Goal: Information Seeking & Learning: Compare options

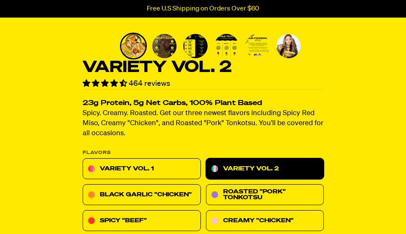
scroll to position [217, 0]
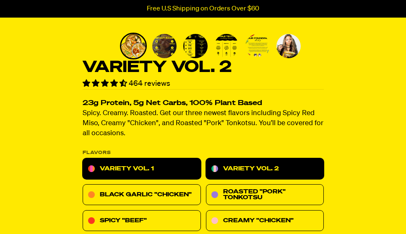
click at [118, 177] on link "Variety Vol. 1" at bounding box center [142, 169] width 118 height 21
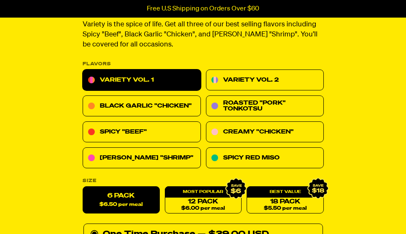
scroll to position [307, 0]
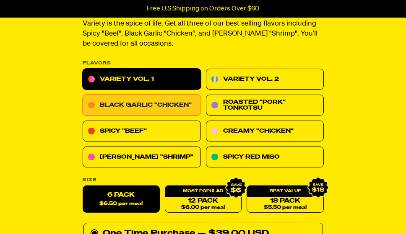
click at [128, 105] on link "Black Garlic "Chicken"" at bounding box center [142, 105] width 118 height 21
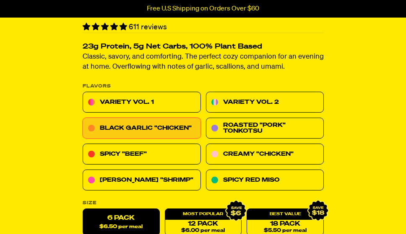
scroll to position [295, 0]
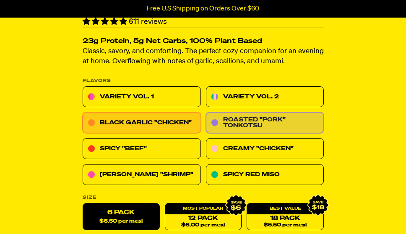
click at [240, 131] on link "Roasted "Pork" Tonkotsu" at bounding box center [264, 123] width 118 height 21
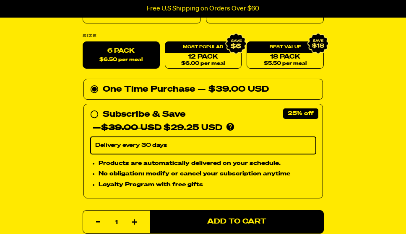
scroll to position [463, 0]
